Goal: Task Accomplishment & Management: Complete application form

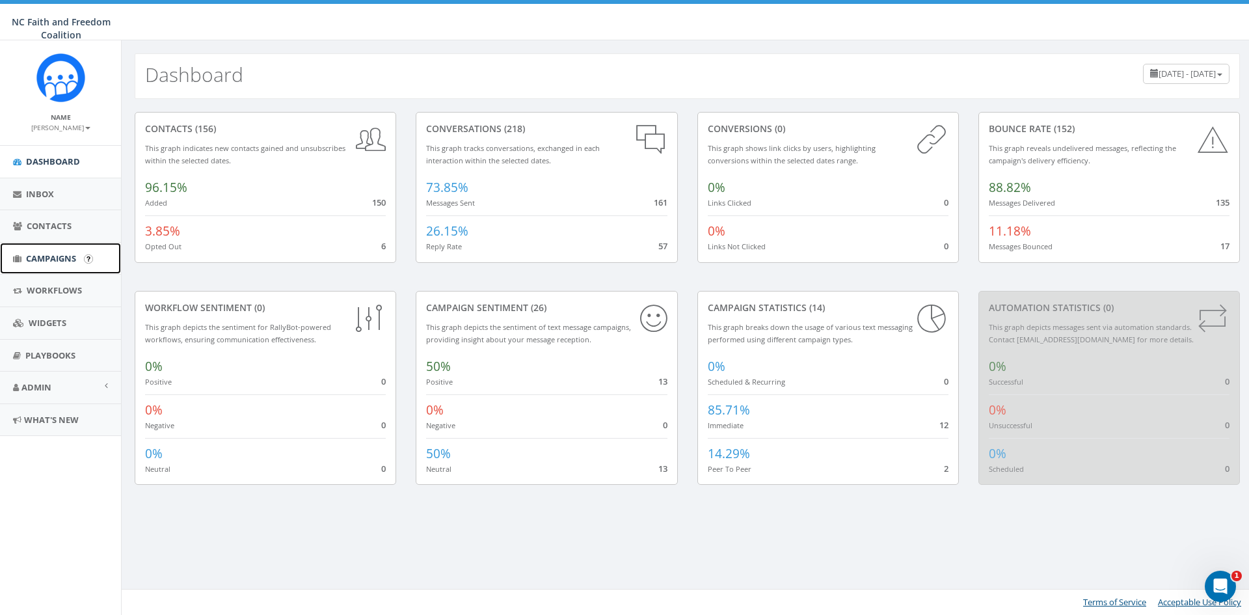
click at [55, 250] on link "Campaigns" at bounding box center [60, 259] width 121 height 32
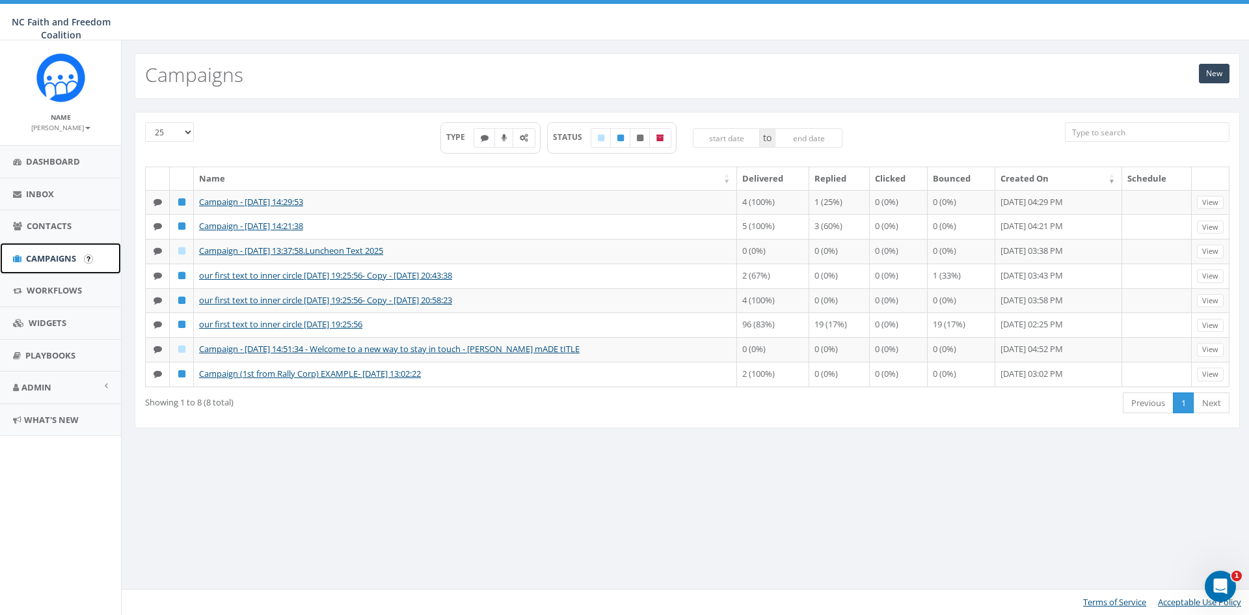
click at [59, 255] on span "Campaigns" at bounding box center [51, 258] width 50 height 12
click at [51, 254] on span "Campaigns" at bounding box center [51, 258] width 50 height 12
click at [74, 260] on span "Campaigns" at bounding box center [51, 258] width 50 height 12
click at [1212, 72] on link "New" at bounding box center [1214, 74] width 31 height 20
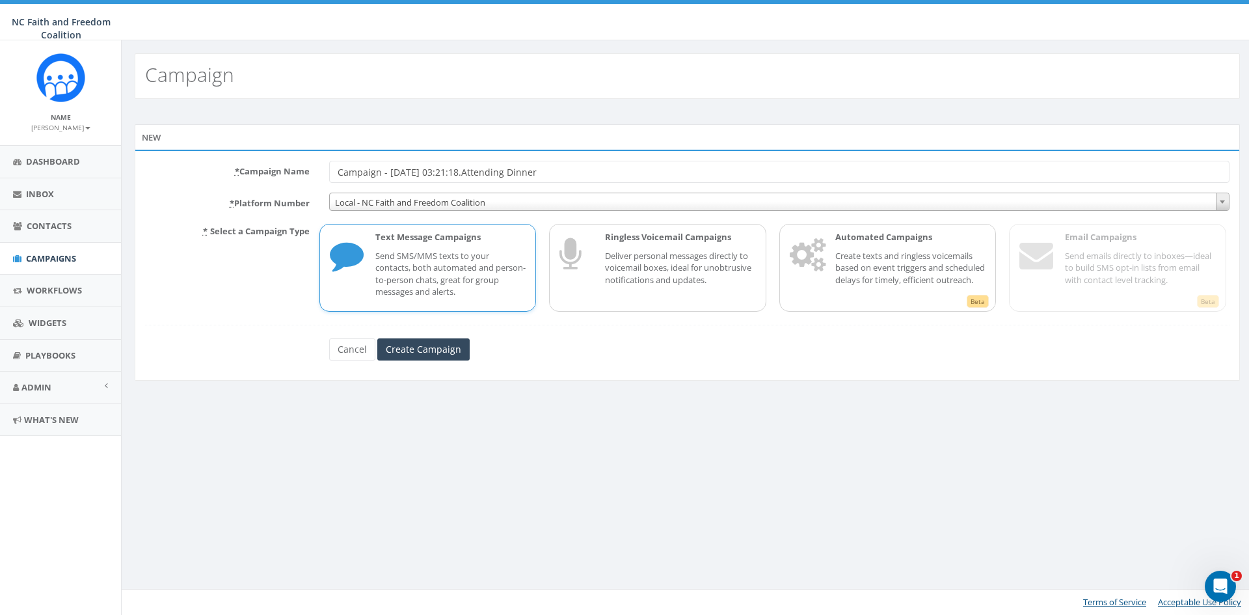
type input "Campaign - [DATE] 03:21:18.Attending Dinner"
click at [397, 305] on div "Text Message Campaigns Send SMS/MMS texts to your contacts, both automated and …" at bounding box center [427, 268] width 217 height 88
click at [412, 349] on input "Create Campaign" at bounding box center [423, 349] width 92 height 22
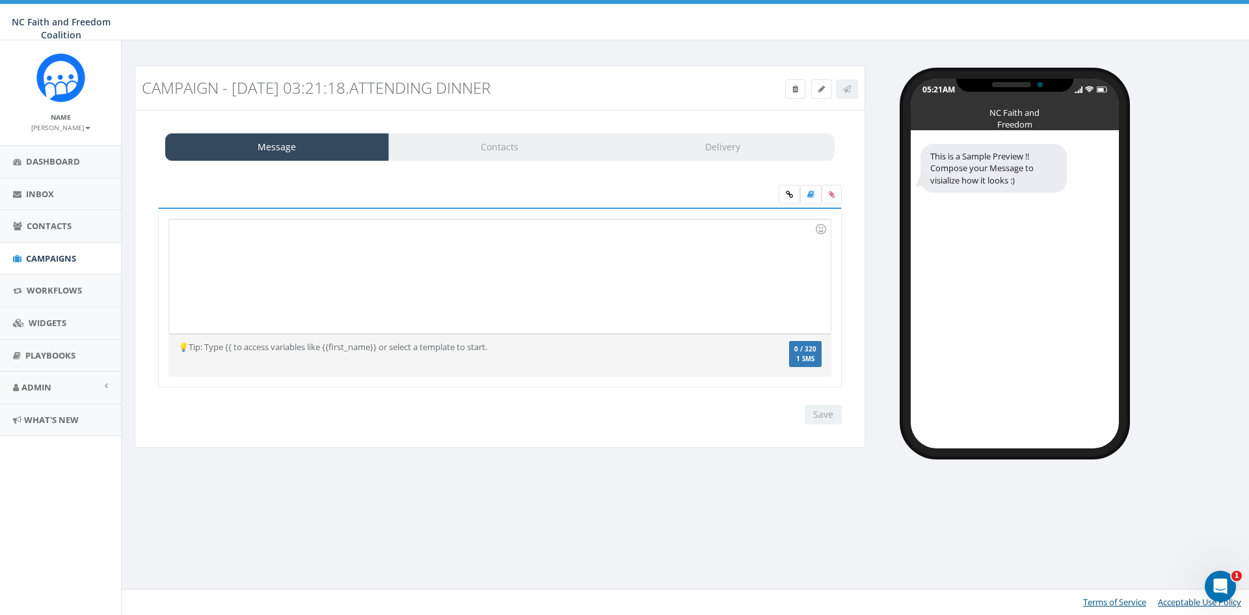
click at [214, 233] on div at bounding box center [499, 276] width 661 height 114
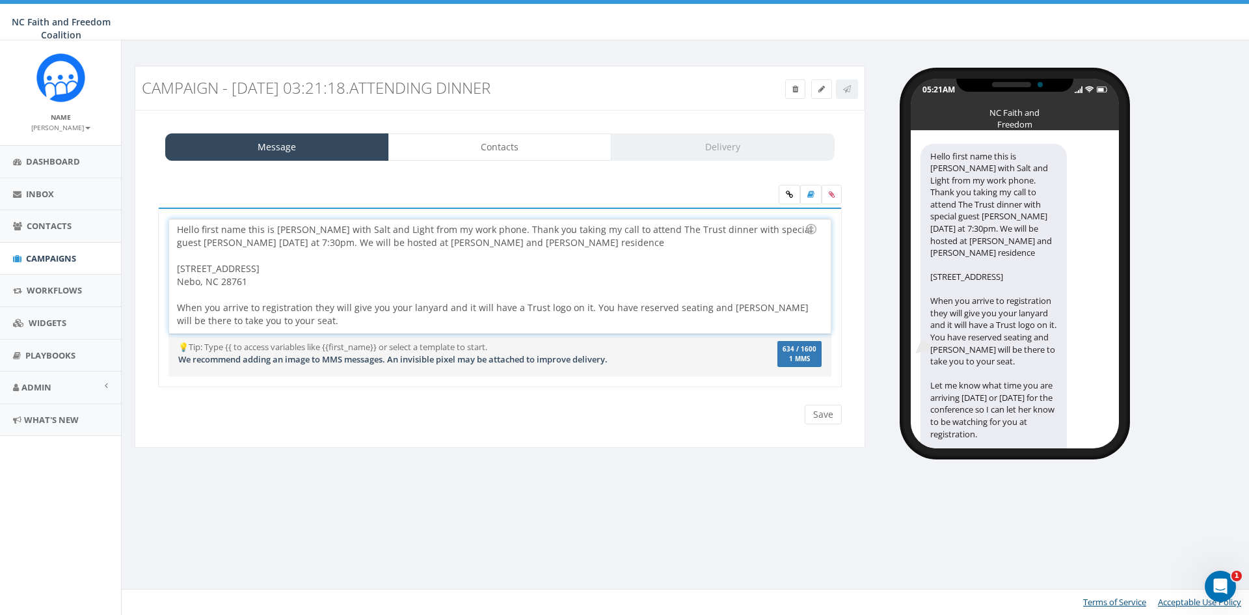
click at [246, 228] on div "Hello first name this is Dr. Paul with Salt and Light from my work phone. Thank…" at bounding box center [499, 276] width 661 height 114
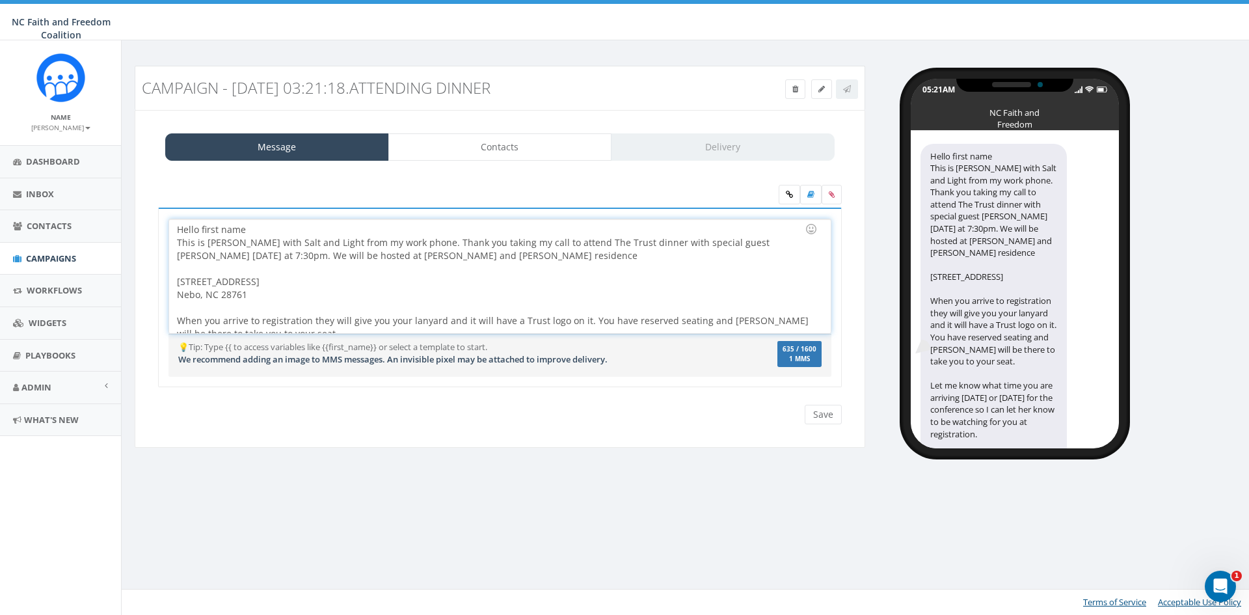
click at [246, 228] on div "Hello first name This is Dr. Paul with Salt and Light from my work phone. Thank…" at bounding box center [499, 276] width 661 height 114
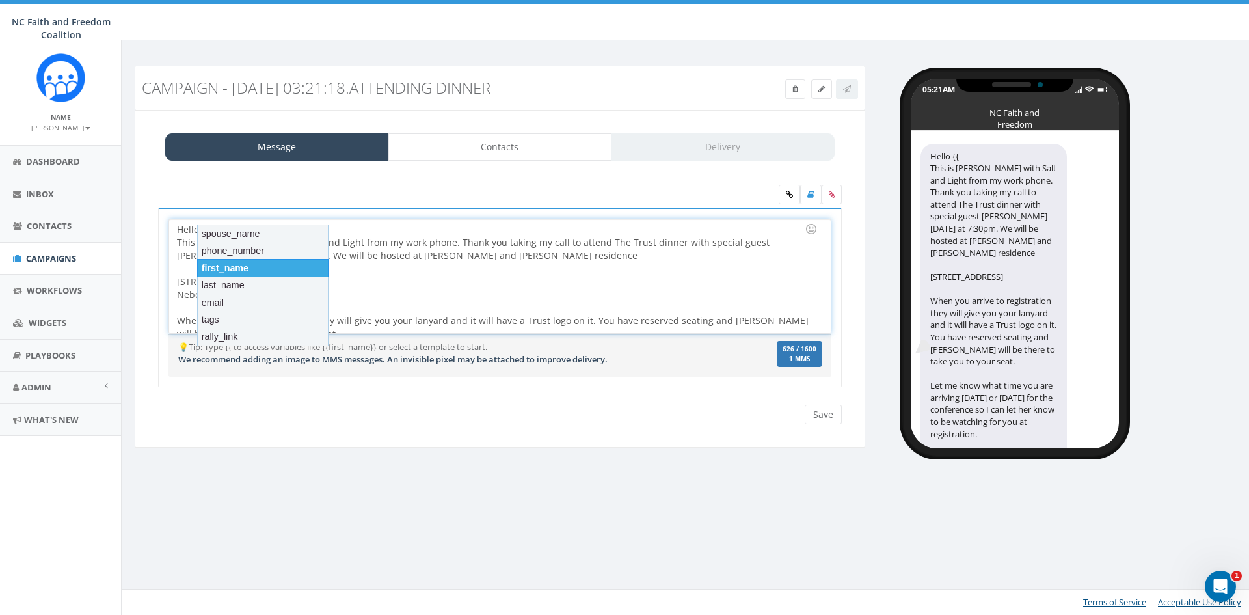
click at [238, 262] on div "first_name" at bounding box center [262, 268] width 131 height 18
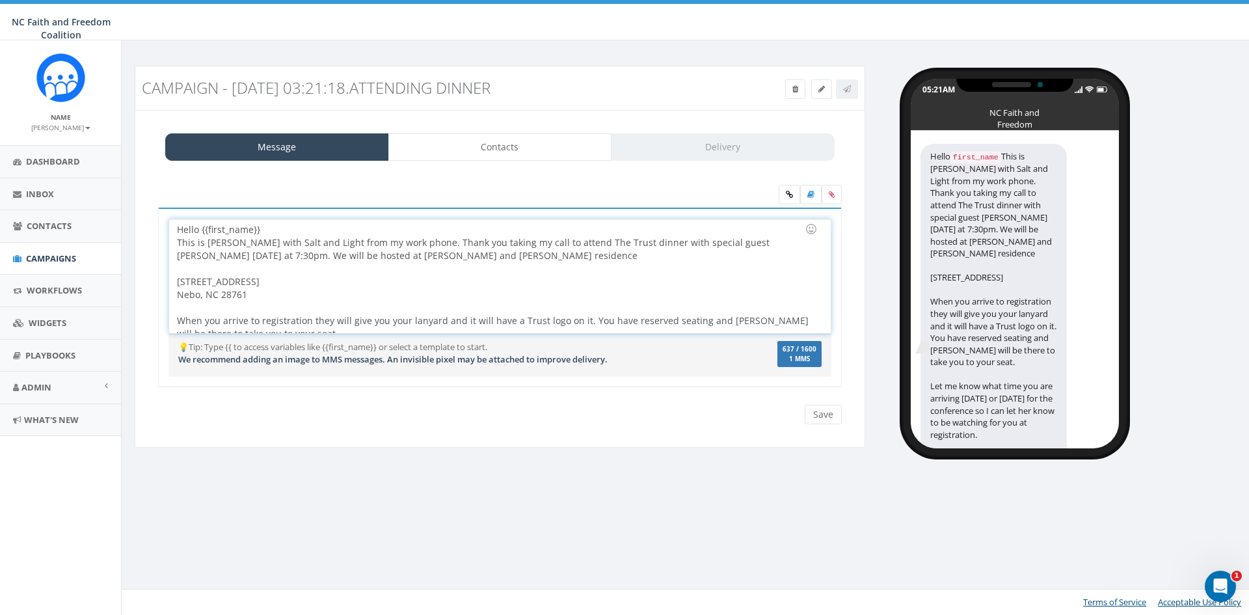
click at [263, 231] on div "Hello {{first_name}} This is Dr. Paul with Salt and Light from my work phone. T…" at bounding box center [499, 276] width 661 height 114
click at [462, 242] on div "This is Dr. Paul with Salt and Light from my work phone. Thank you taking my ca…" at bounding box center [496, 301] width 638 height 130
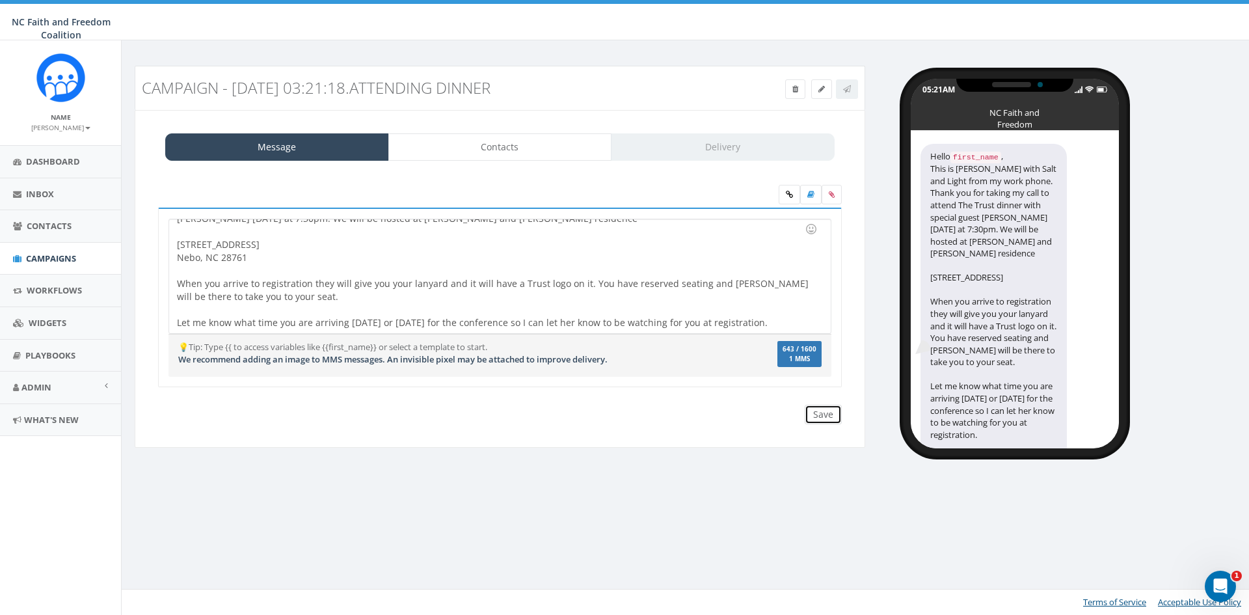
click at [824, 414] on input "Save" at bounding box center [823, 415] width 37 height 20
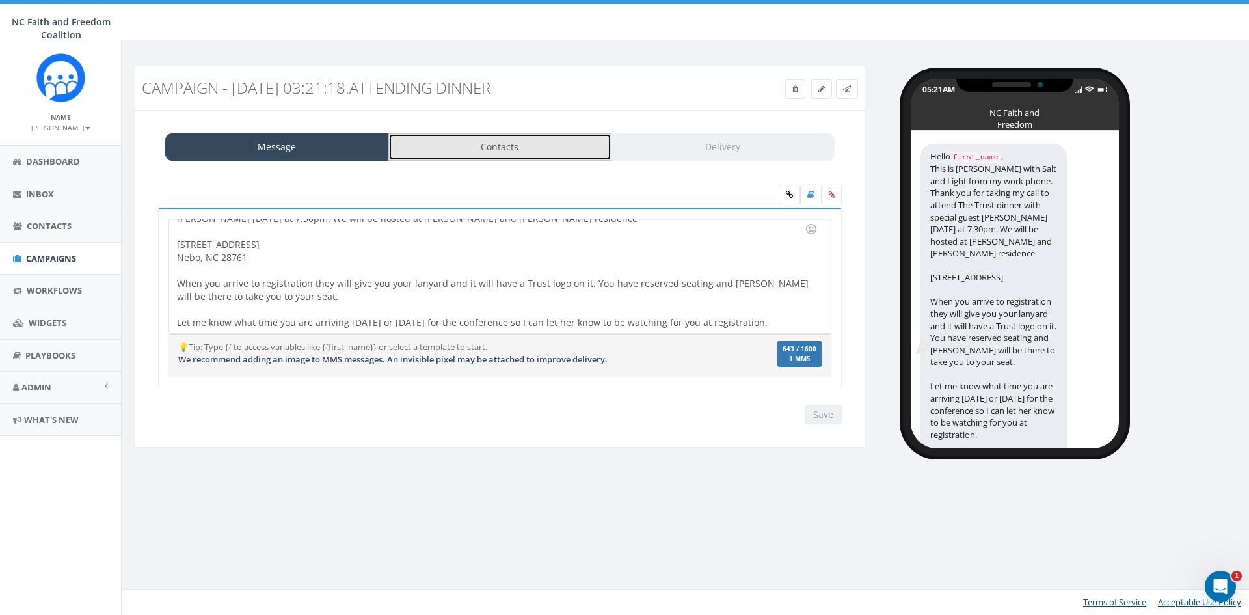
click at [491, 144] on link "Contacts" at bounding box center [500, 146] width 224 height 27
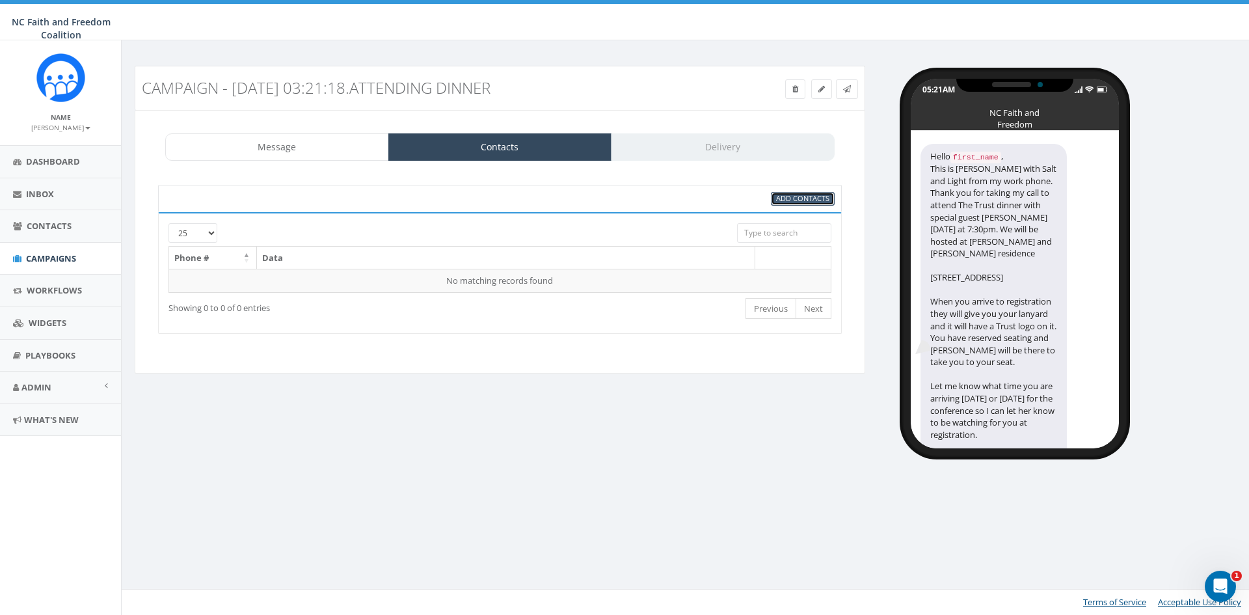
click at [793, 198] on span "Add Contacts" at bounding box center [802, 198] width 53 height 10
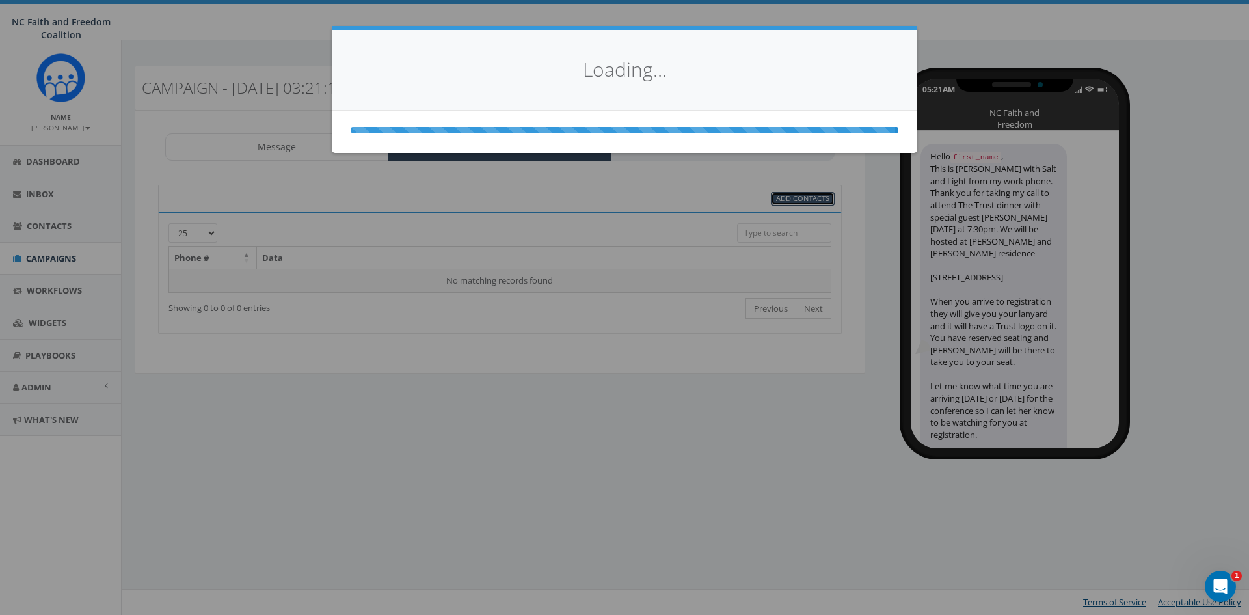
select select
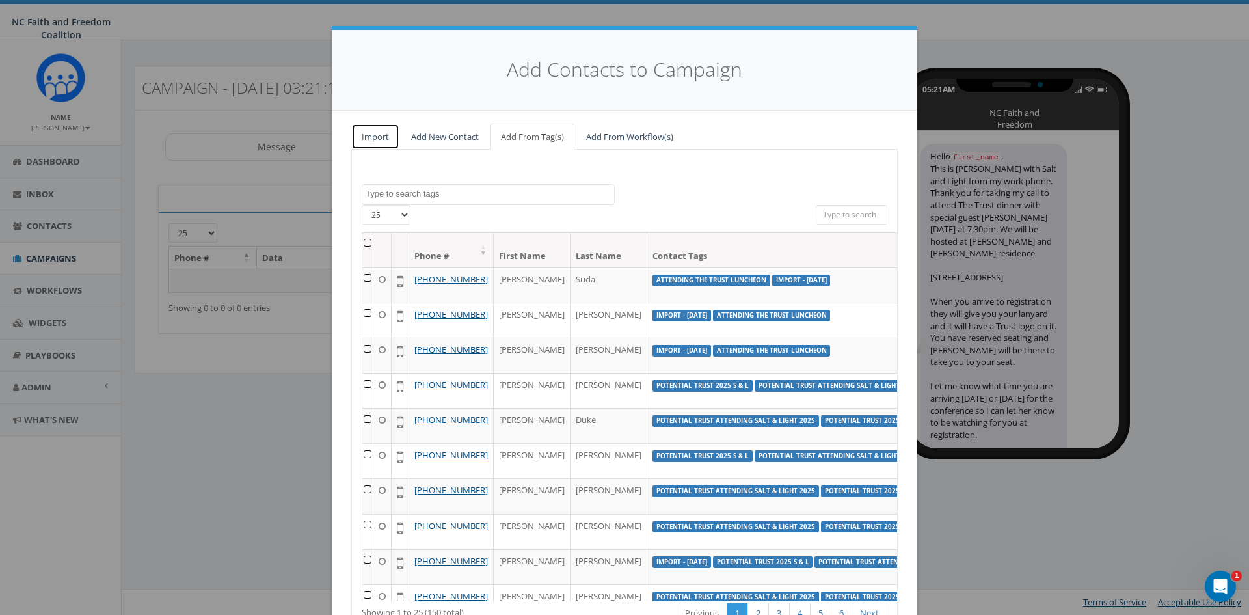
click at [375, 138] on link "Import" at bounding box center [375, 137] width 48 height 27
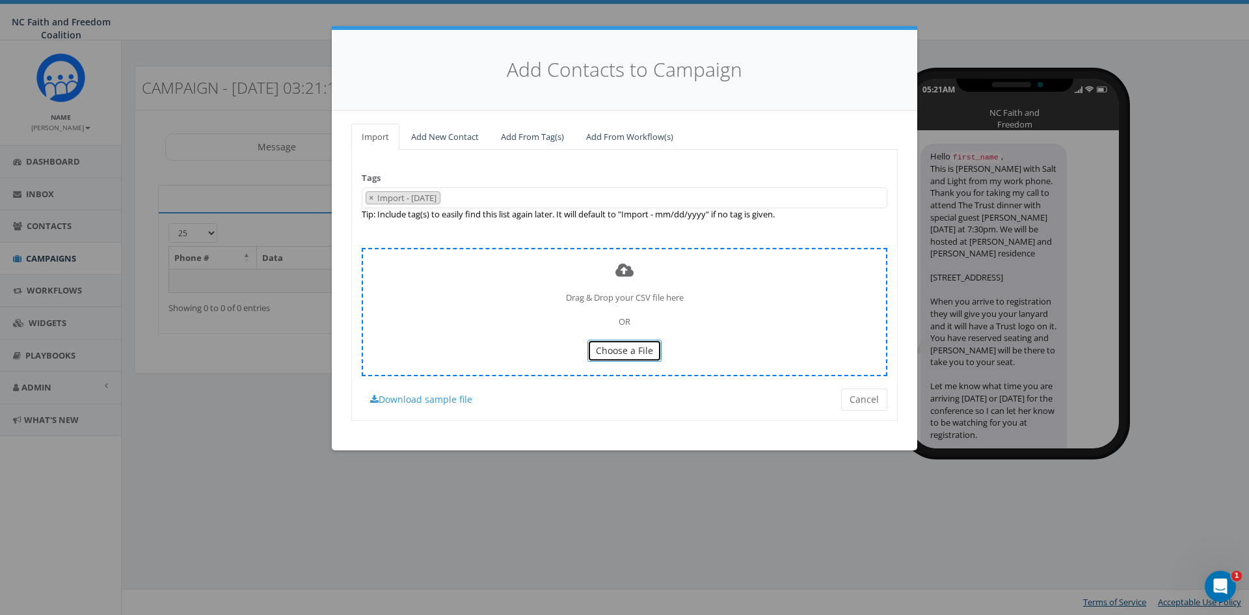
click at [612, 343] on button "Choose a File" at bounding box center [624, 351] width 74 height 22
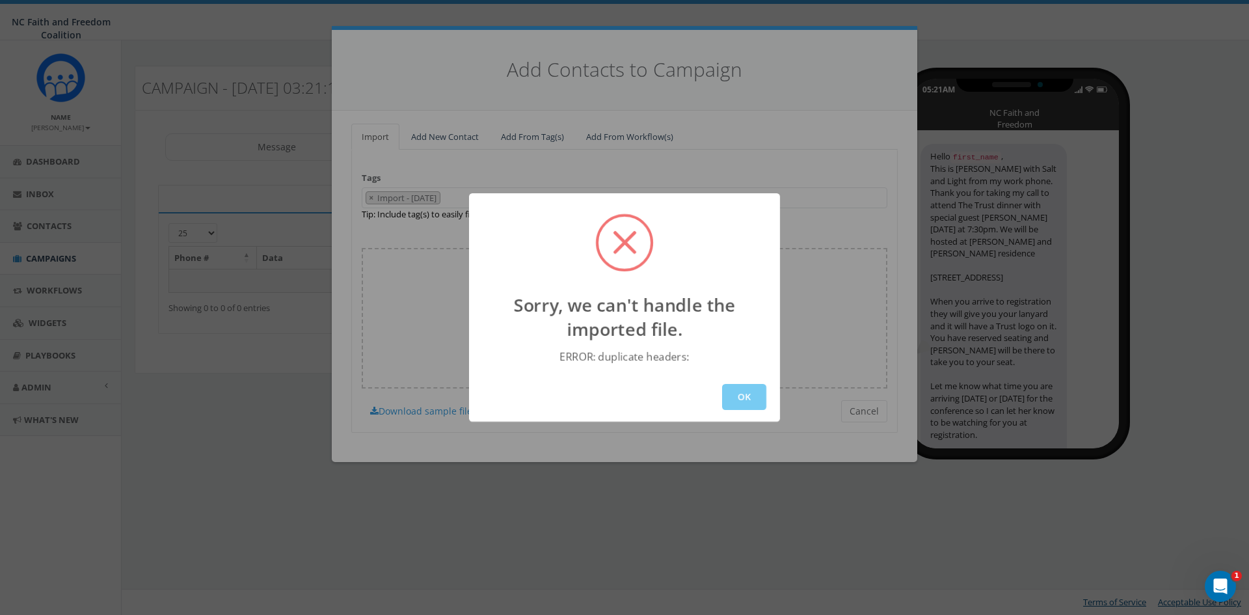
click at [744, 384] on button "OK" at bounding box center [744, 397] width 44 height 26
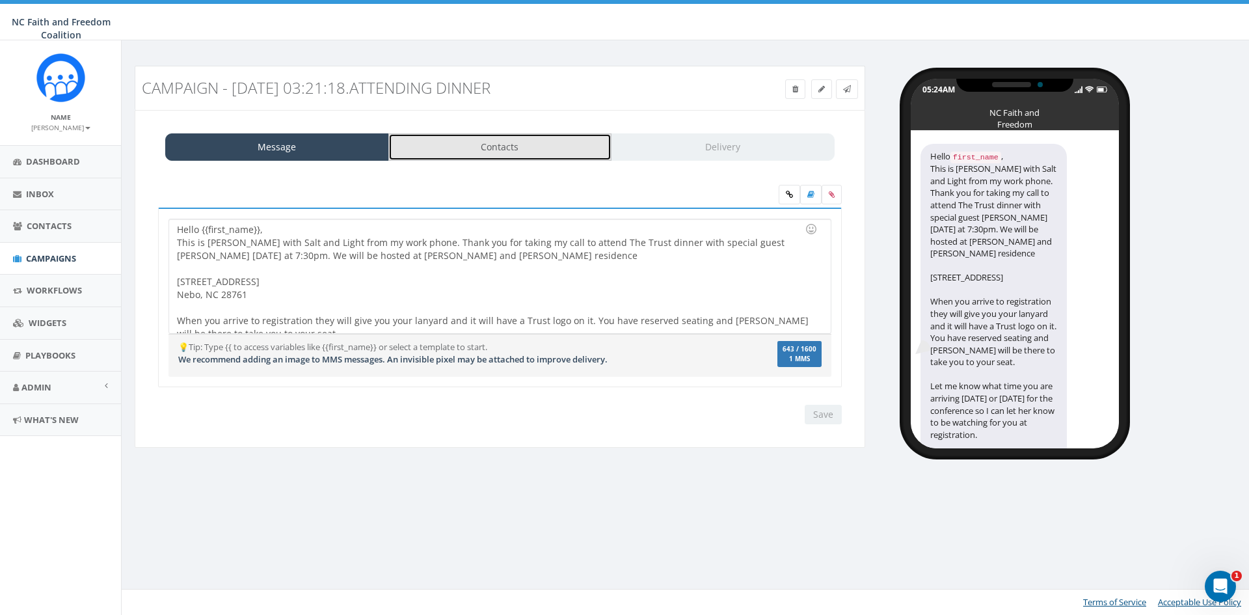
click at [455, 153] on link "Contacts" at bounding box center [500, 146] width 224 height 27
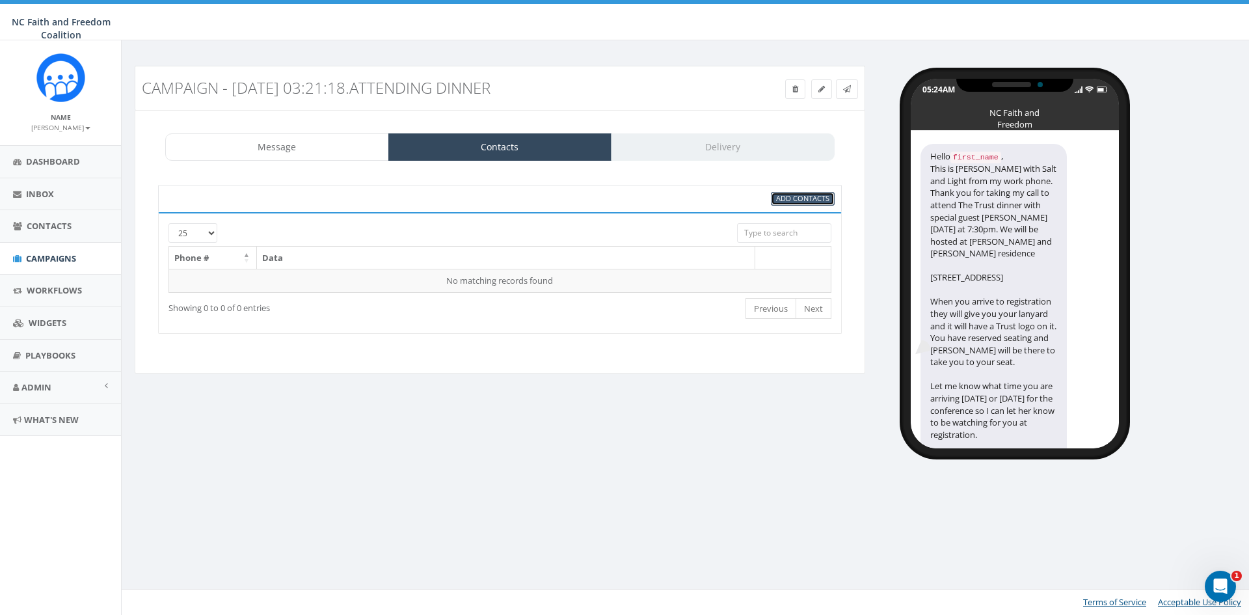
click at [780, 196] on span "Add Contacts" at bounding box center [802, 198] width 53 height 10
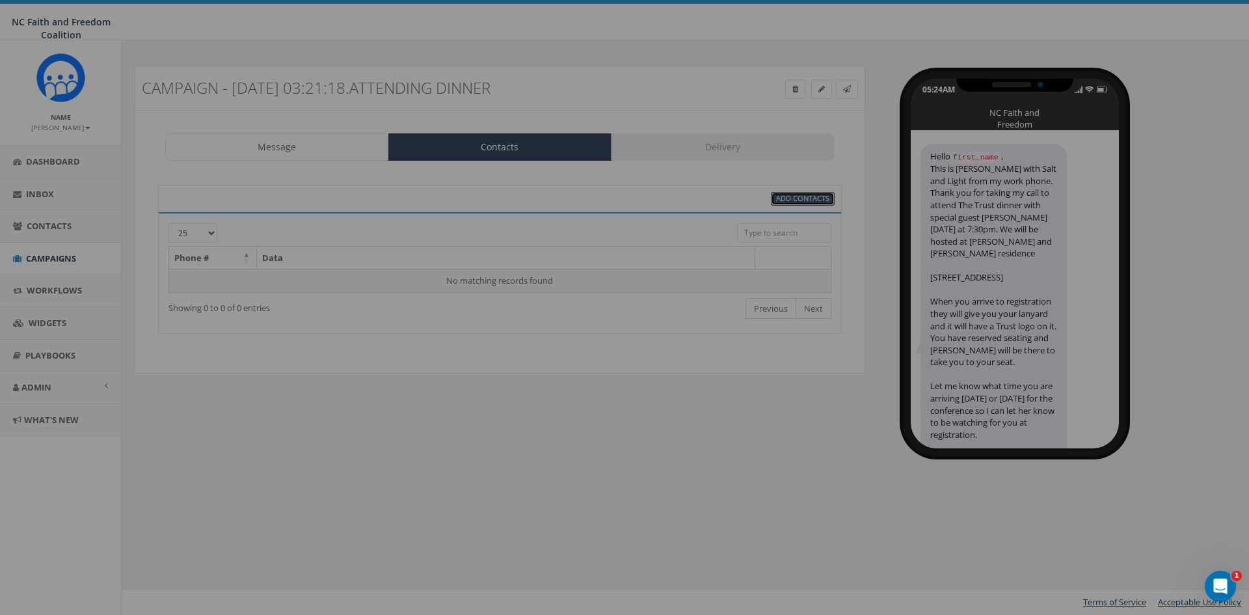
select select
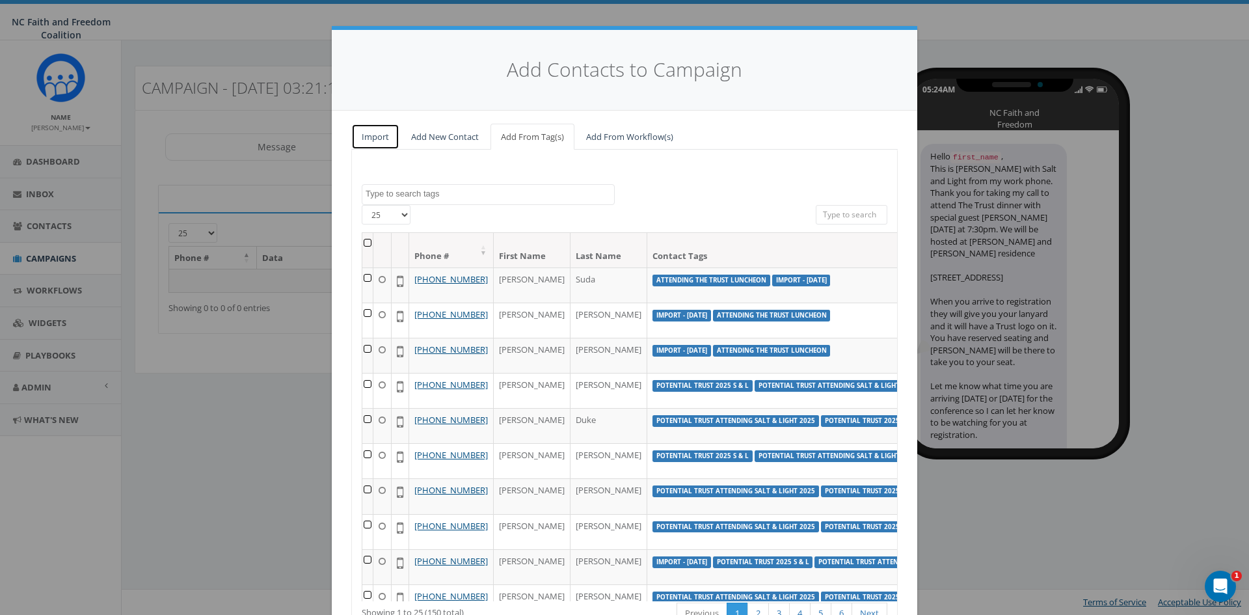
click at [381, 135] on link "Import" at bounding box center [375, 137] width 48 height 27
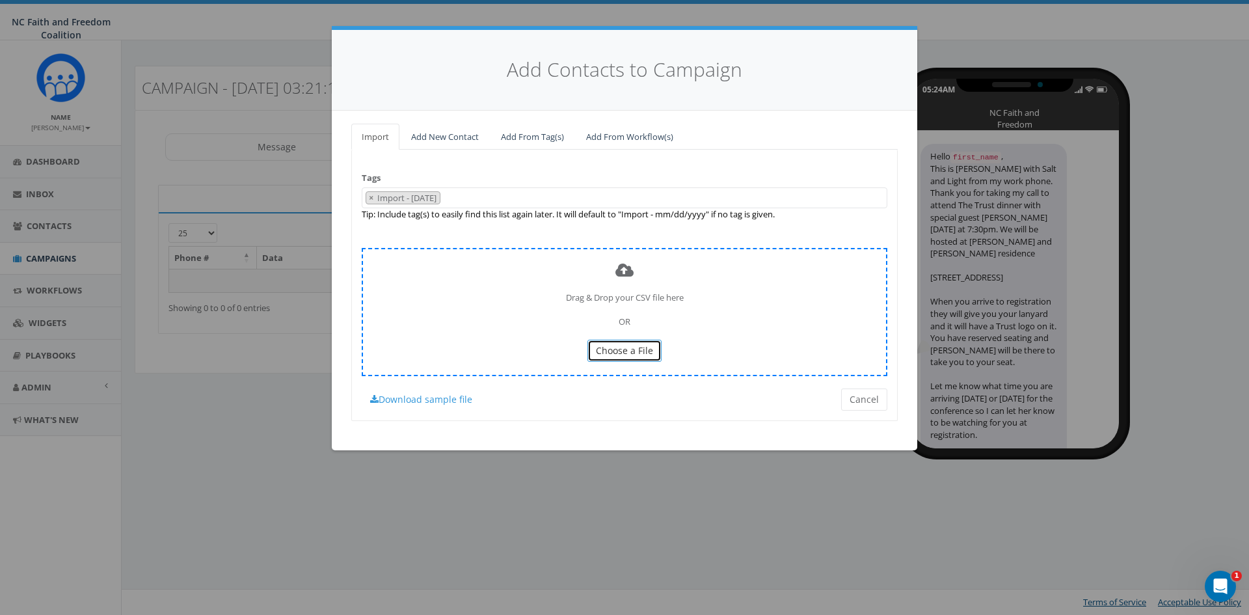
click at [623, 342] on button "Choose a File" at bounding box center [624, 351] width 74 height 22
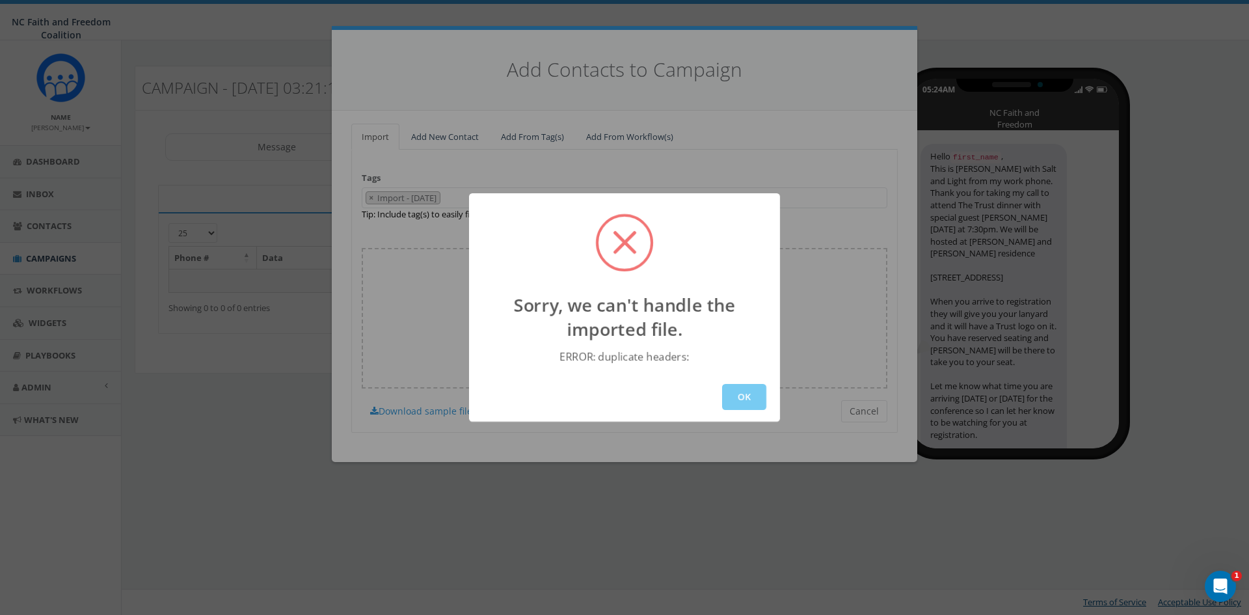
click at [749, 403] on button "OK" at bounding box center [744, 397] width 44 height 26
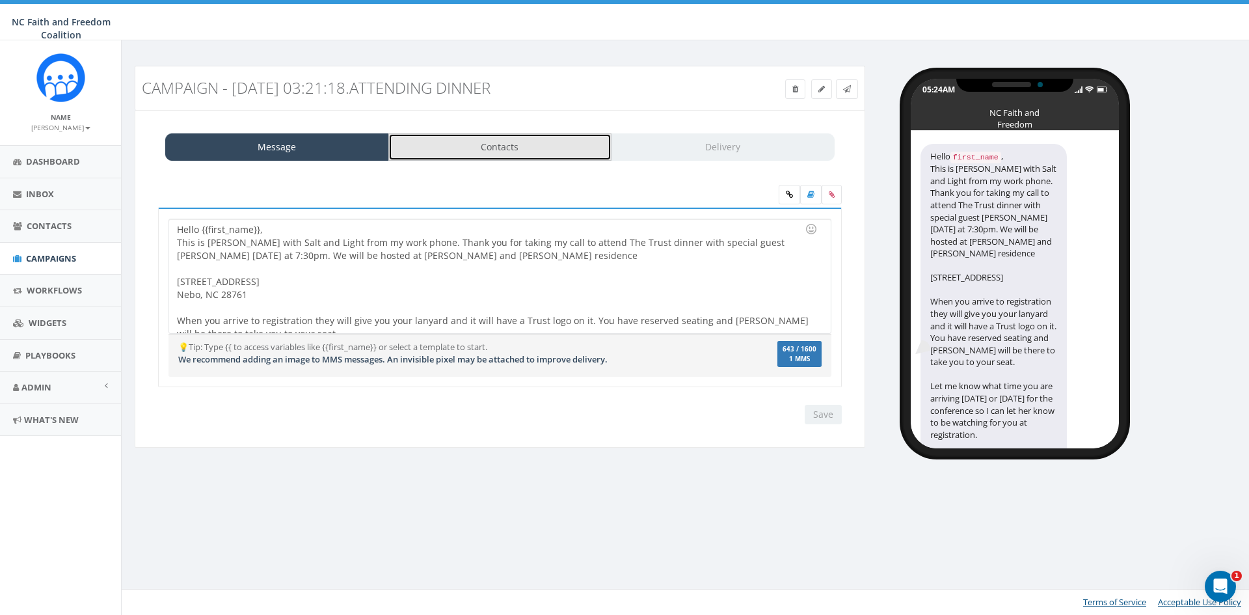
click at [479, 146] on link "Contacts" at bounding box center [500, 146] width 224 height 27
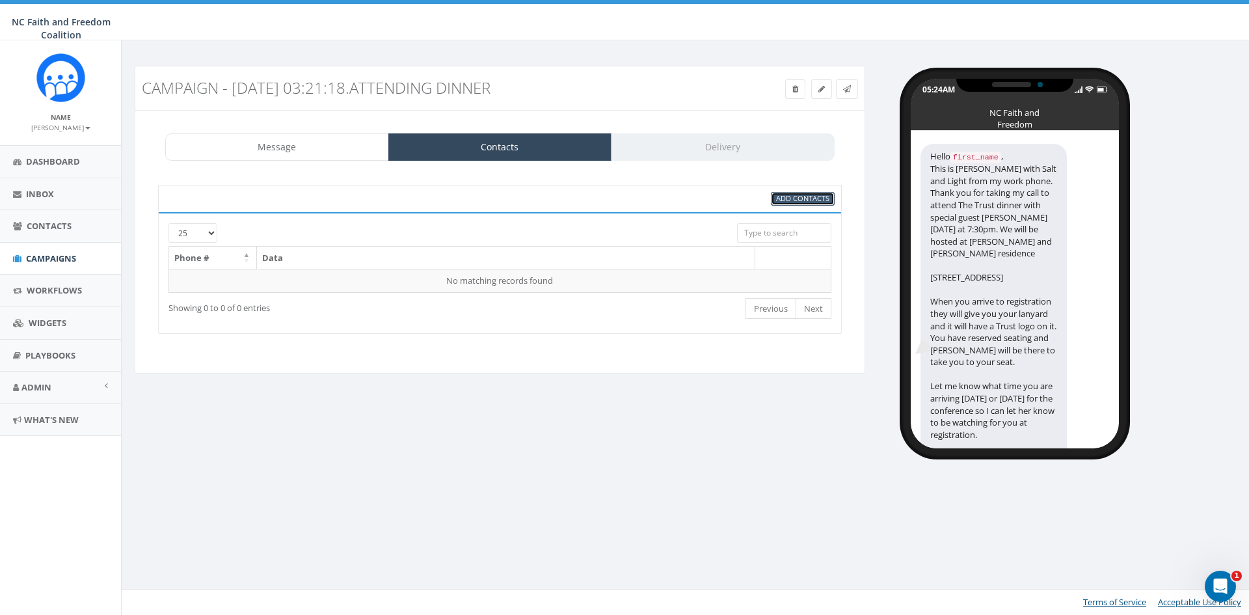
click at [794, 198] on span "Add Contacts" at bounding box center [802, 198] width 53 height 10
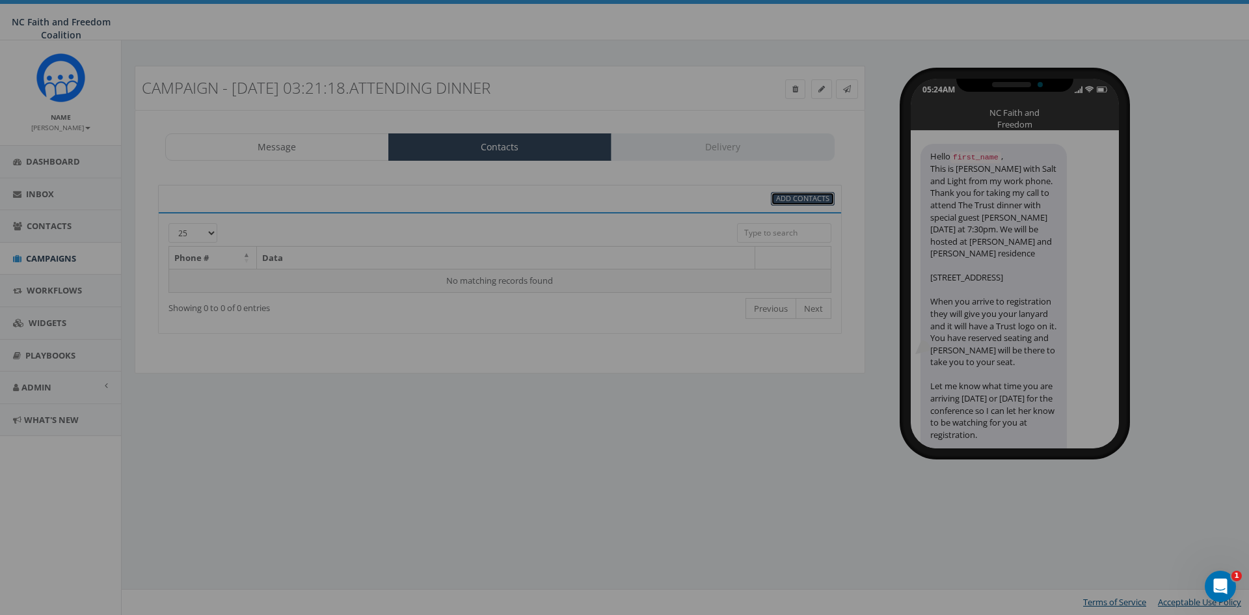
select select
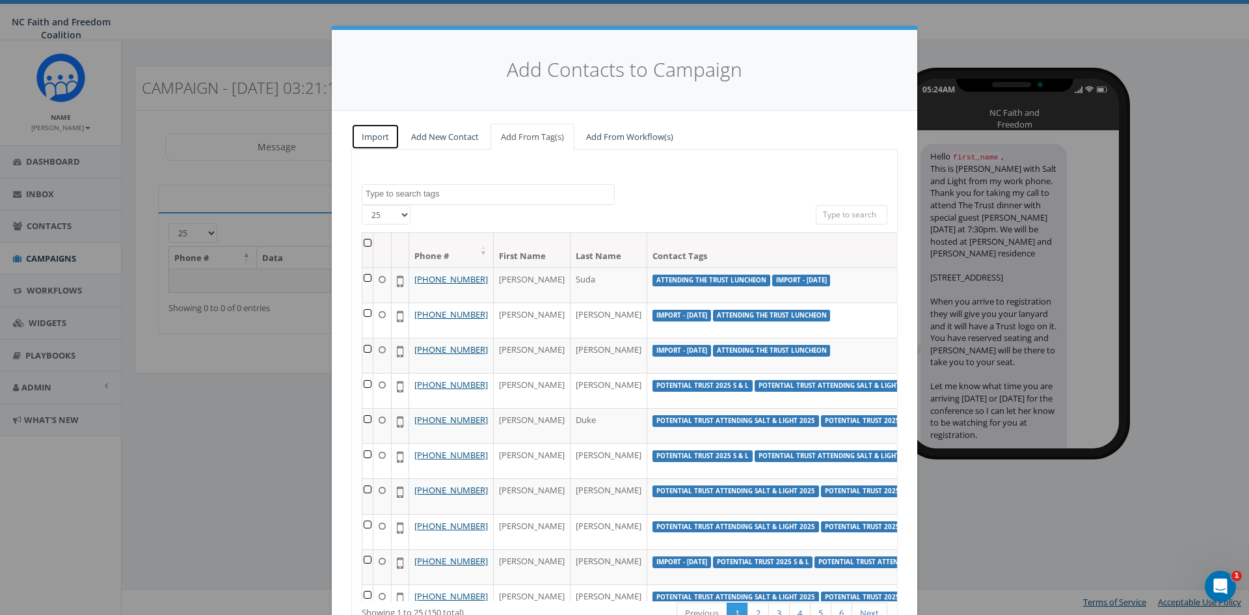
click at [377, 133] on link "Import" at bounding box center [375, 137] width 48 height 27
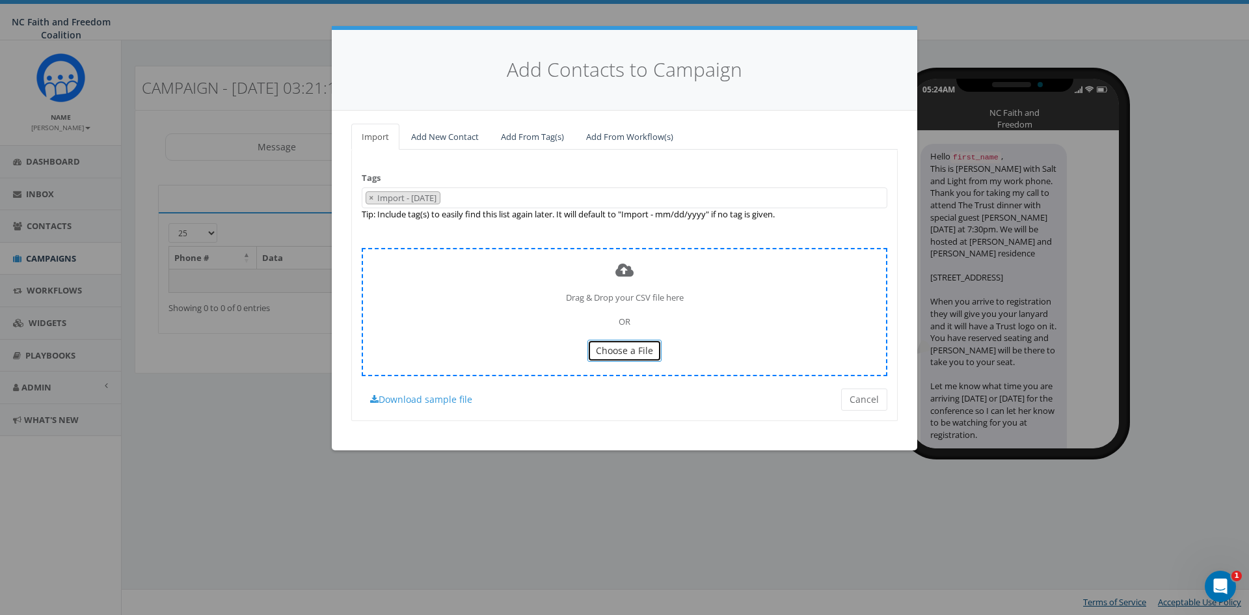
click at [628, 349] on span "Choose a File" at bounding box center [624, 350] width 57 height 12
click at [639, 349] on span "Choose a File" at bounding box center [624, 350] width 57 height 12
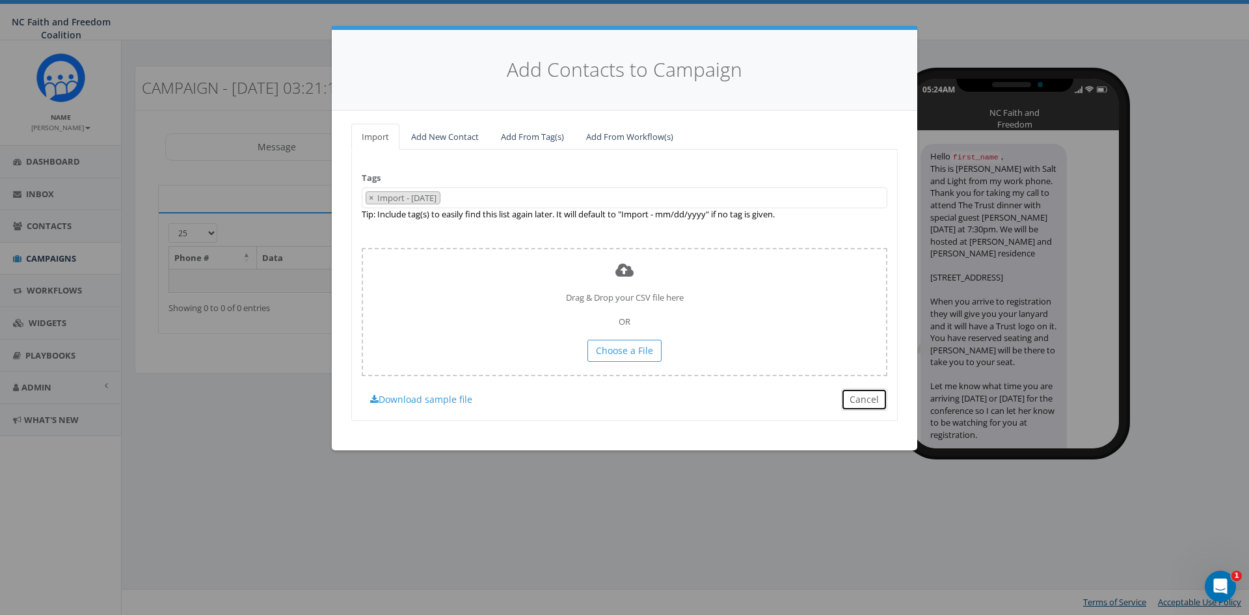
click at [868, 403] on button "Cancel" at bounding box center [864, 399] width 46 height 22
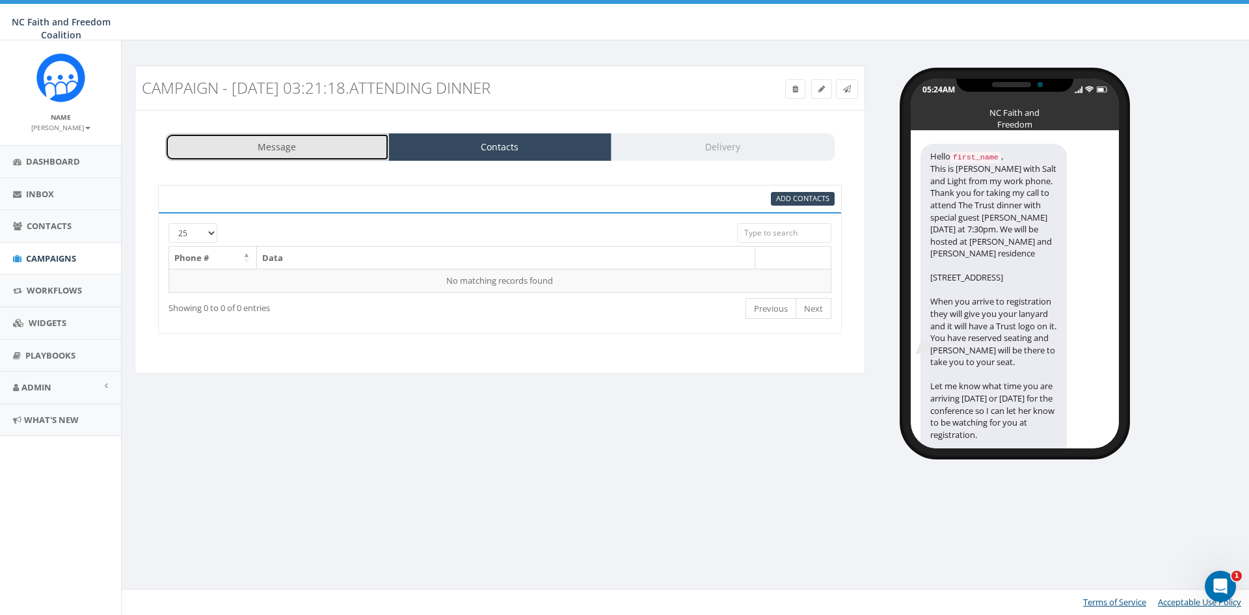
click at [282, 141] on link "Message" at bounding box center [277, 146] width 224 height 27
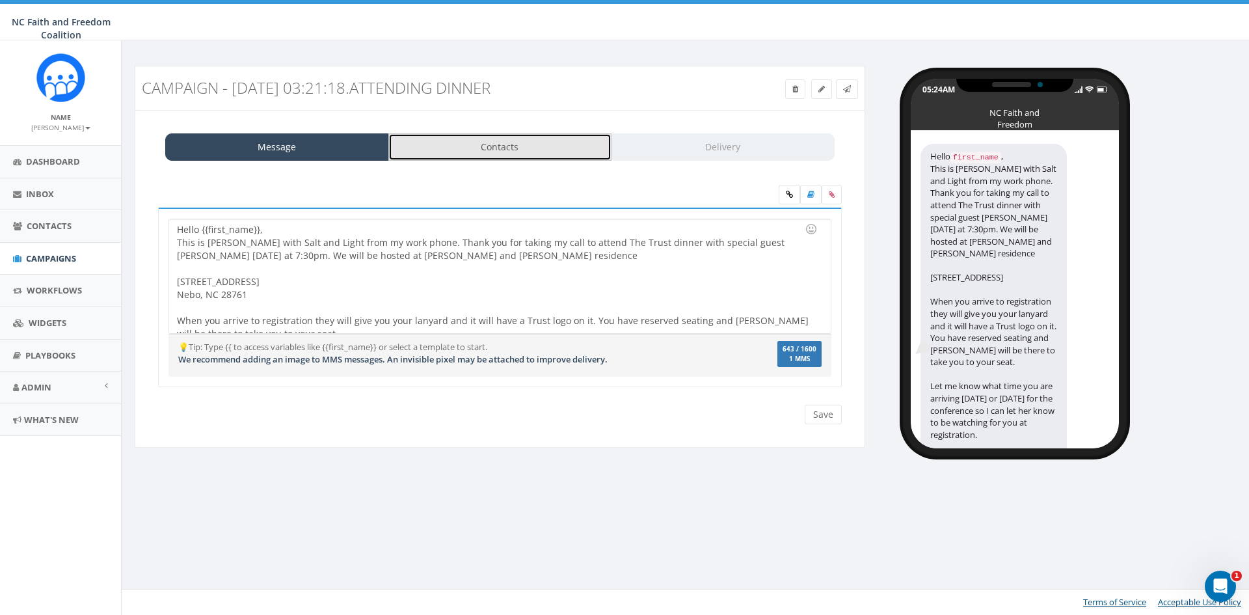
click at [489, 141] on link "Contacts" at bounding box center [500, 146] width 224 height 27
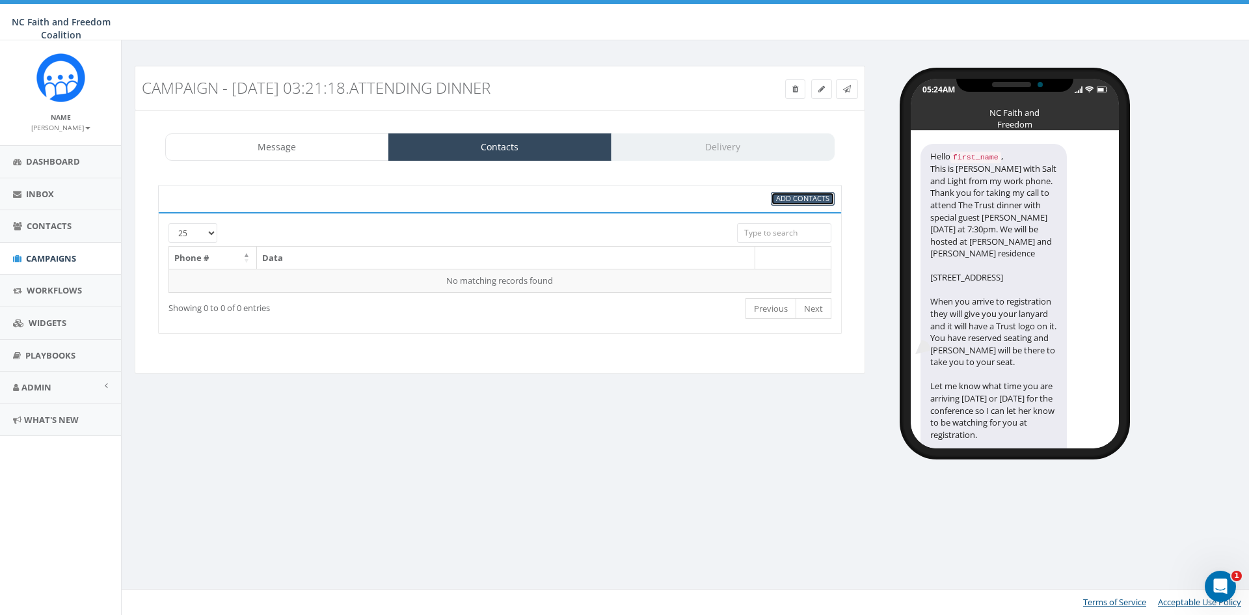
click at [788, 200] on span "Add Contacts" at bounding box center [802, 198] width 53 height 10
select select
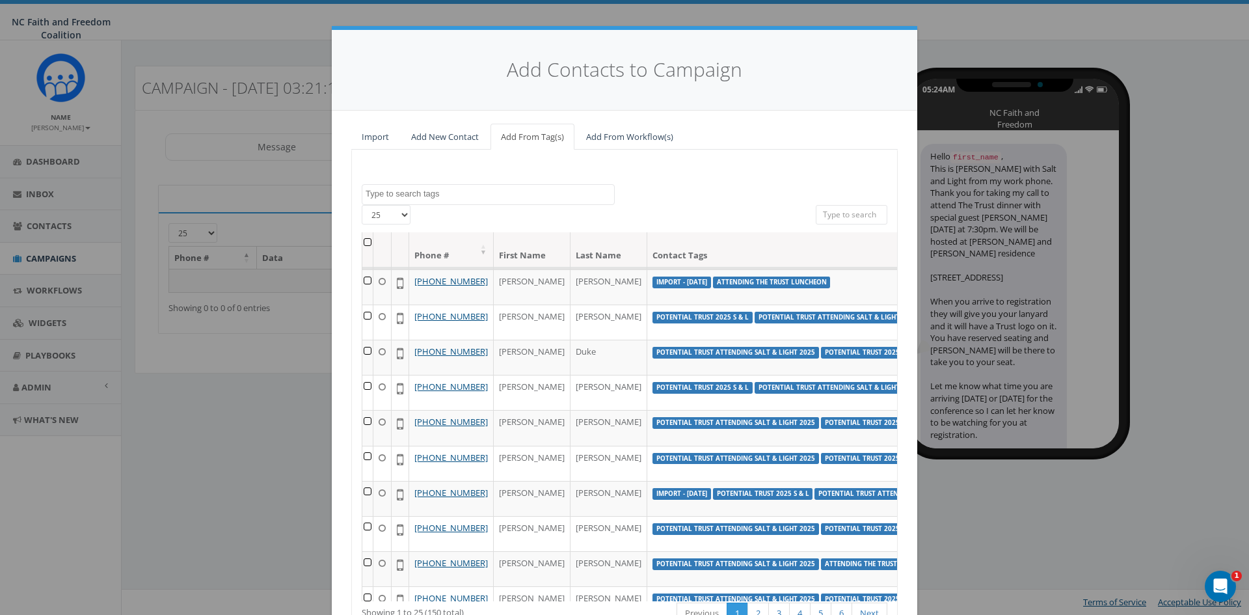
scroll to position [17, 0]
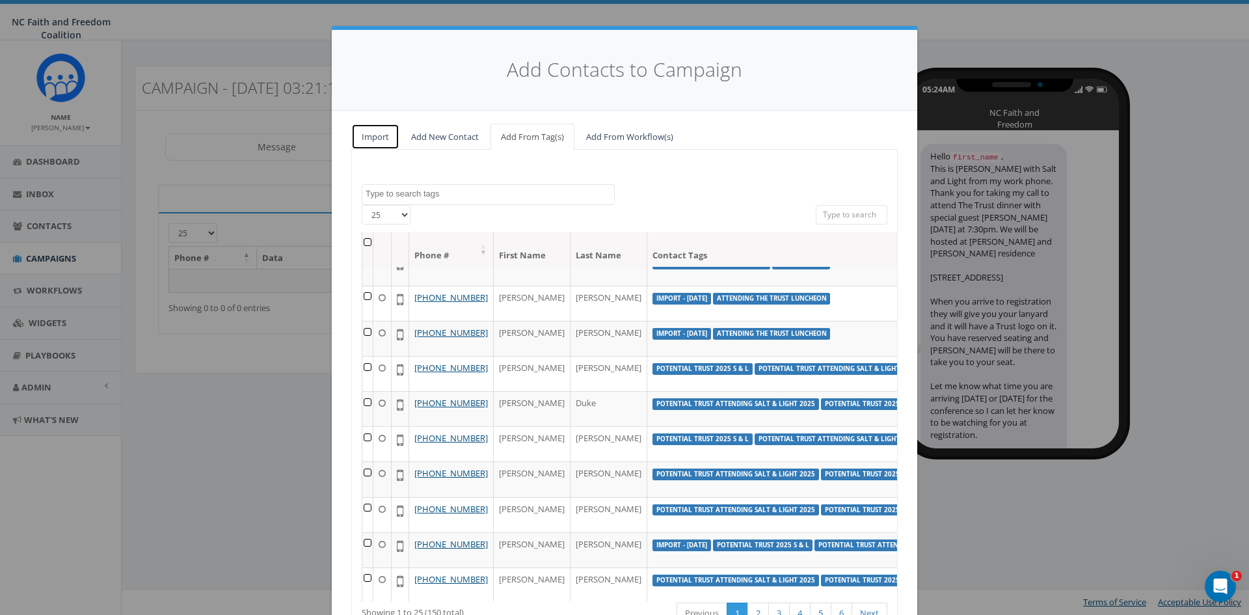
click at [367, 134] on link "Import" at bounding box center [375, 137] width 48 height 27
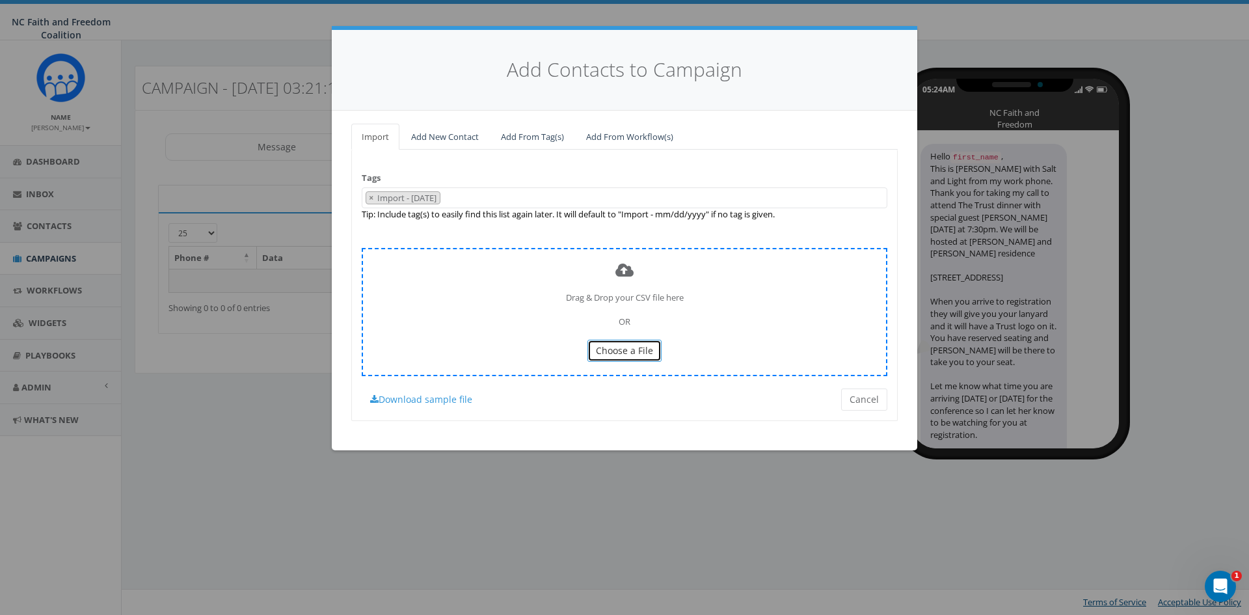
click at [618, 355] on span "Choose a File" at bounding box center [624, 350] width 57 height 12
click at [626, 266] on icon at bounding box center [624, 270] width 18 height 17
click at [625, 352] on span "Choose a File" at bounding box center [624, 350] width 57 height 12
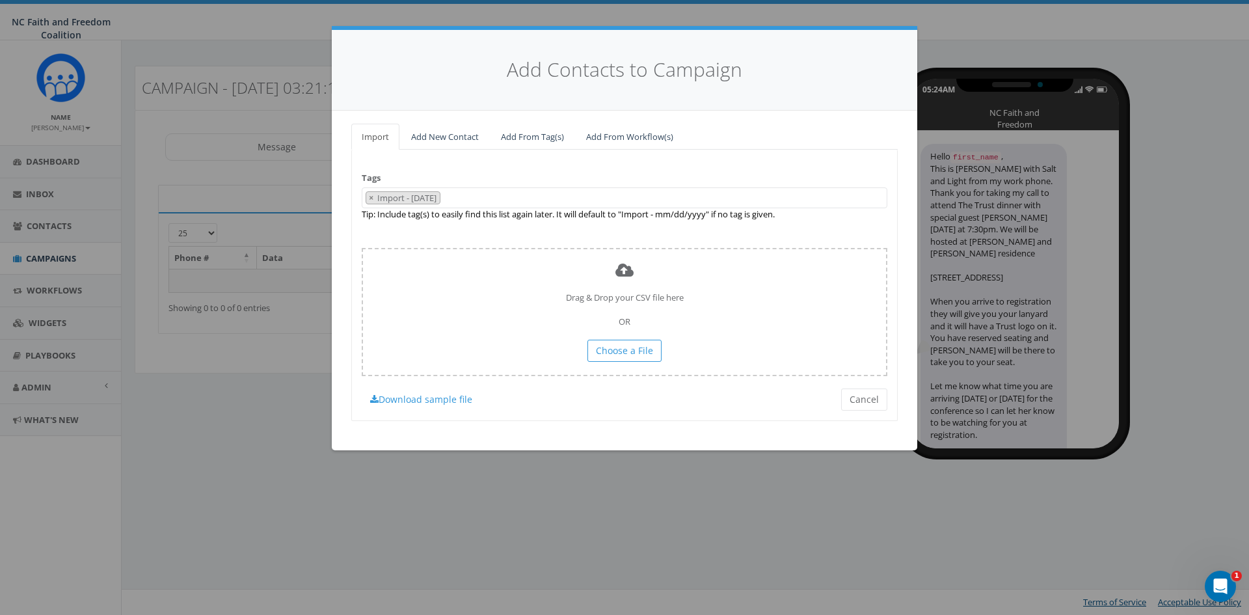
click at [476, 195] on span "× Import - [DATE]" at bounding box center [625, 197] width 526 height 21
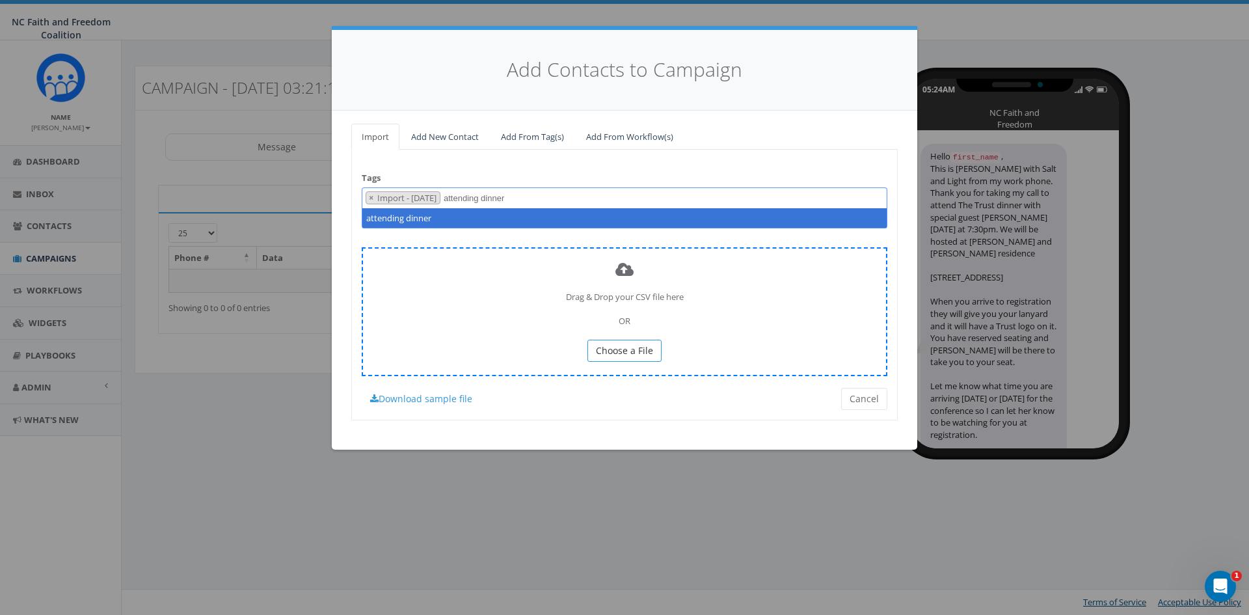
type textarea "attending dinner"
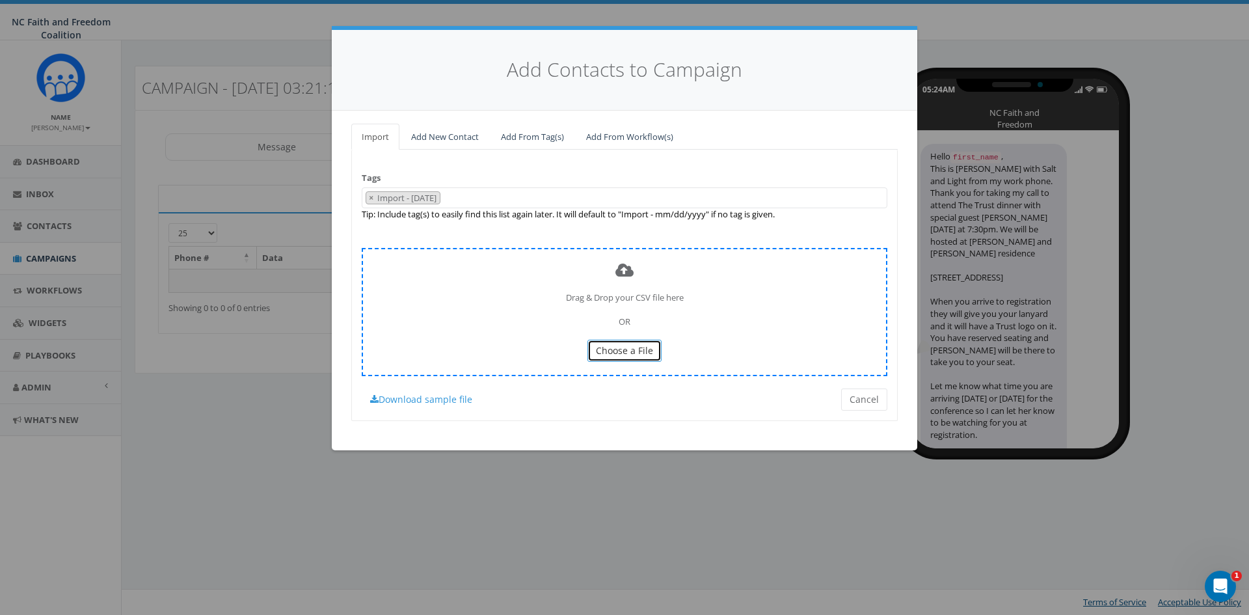
click at [636, 347] on span "Choose a File" at bounding box center [624, 350] width 57 height 12
